Goal: Book appointment/travel/reservation

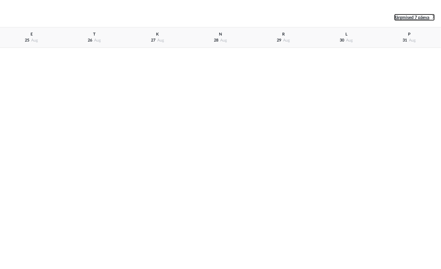
click at [402, 17] on span "Järgmised 7 päeva" at bounding box center [411, 17] width 35 height 4
click at [18, 17] on span "Eelmised 7 päeva" at bounding box center [28, 17] width 33 height 4
click at [247, 30] on div "N [DATE]" at bounding box center [220, 37] width 63 height 20
click at [226, 37] on div "N [DATE]" at bounding box center [220, 37] width 63 height 20
drag, startPoint x: 224, startPoint y: 38, endPoint x: 394, endPoint y: 50, distance: 170.2
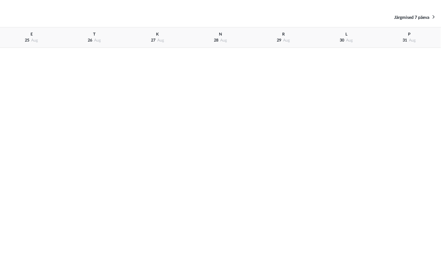
click at [224, 38] on div "N [DATE]" at bounding box center [220, 37] width 63 height 20
click at [297, 35] on div "R [DATE]" at bounding box center [283, 37] width 63 height 20
click at [281, 35] on div "R [DATE]" at bounding box center [283, 37] width 63 height 20
drag, startPoint x: 286, startPoint y: 41, endPoint x: 431, endPoint y: 40, distance: 144.9
click at [287, 41] on span "aug" at bounding box center [286, 40] width 7 height 4
